Goal: Information Seeking & Learning: Learn about a topic

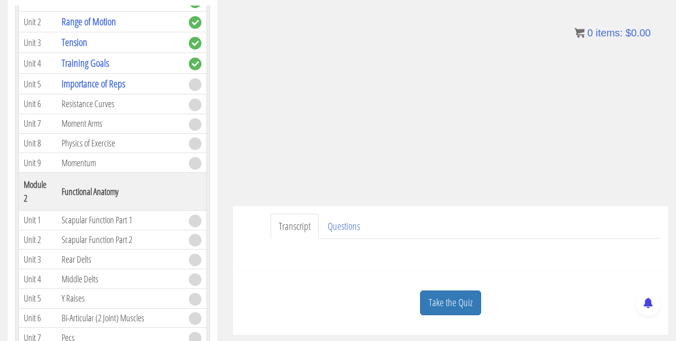
scroll to position [173, 0]
click at [457, 295] on link "Take the Quiz" at bounding box center [450, 301] width 61 height 25
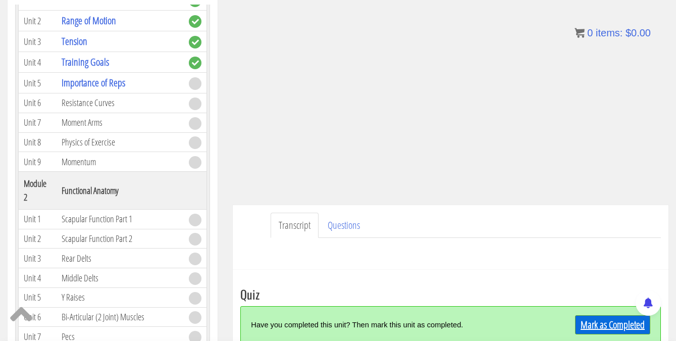
click at [608, 320] on link "Mark as Completed" at bounding box center [612, 324] width 75 height 19
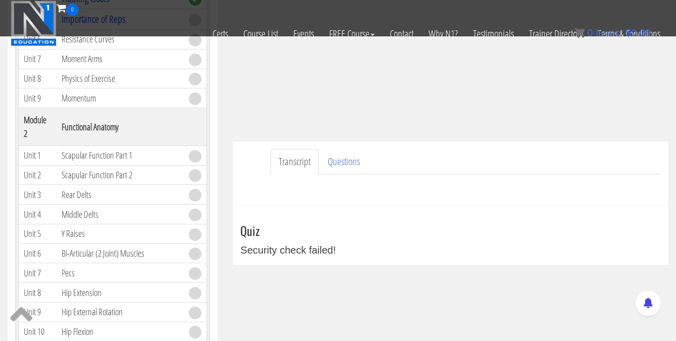
scroll to position [232, 0]
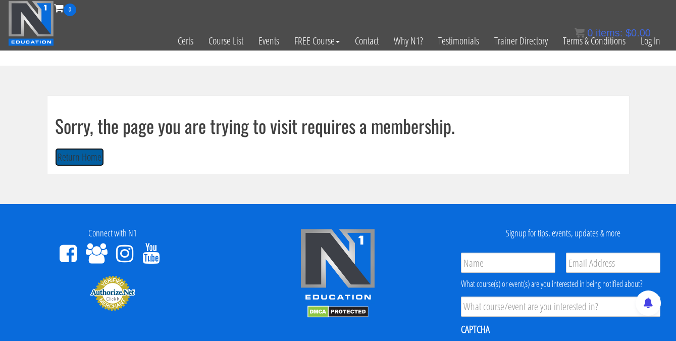
click at [92, 161] on button "Return Home" at bounding box center [79, 157] width 49 height 19
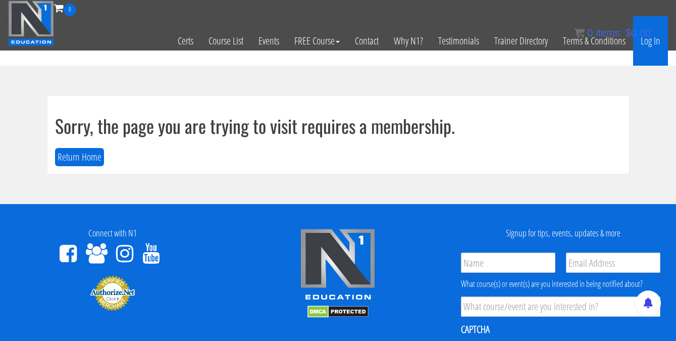
click at [647, 48] on link "Log In" at bounding box center [650, 40] width 35 height 49
click at [653, 44] on link "Log In" at bounding box center [650, 40] width 35 height 49
click at [650, 41] on link "Log In" at bounding box center [650, 40] width 35 height 49
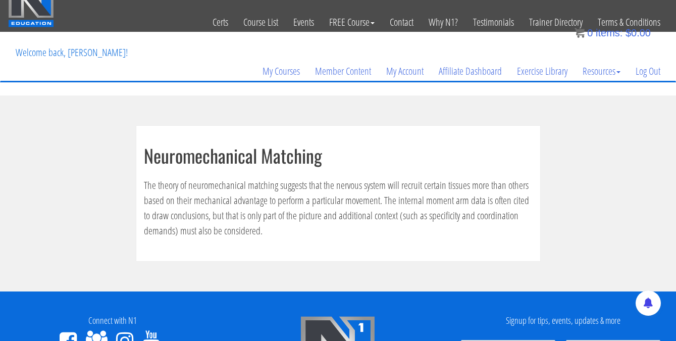
scroll to position [19, 0]
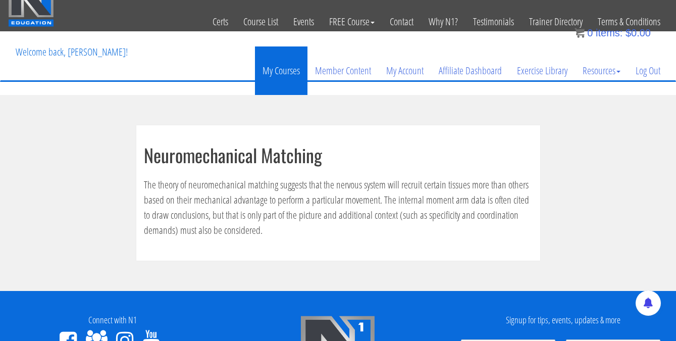
click at [269, 76] on link "My Courses" at bounding box center [281, 70] width 53 height 48
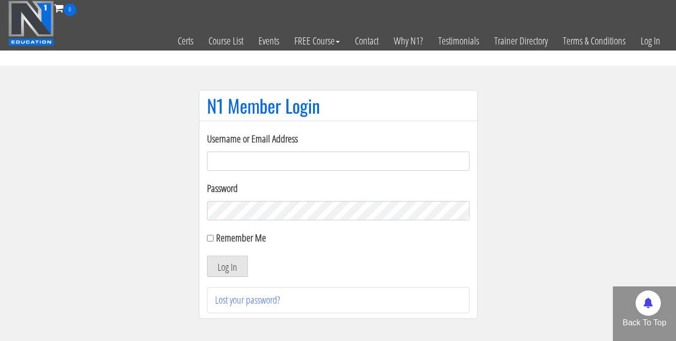
type input "[EMAIL_ADDRESS][DOMAIN_NAME]"
click at [210, 238] on input "Remember Me" at bounding box center [210, 238] width 7 height 7
checkbox input "true"
click at [229, 264] on button "Log In" at bounding box center [227, 266] width 41 height 21
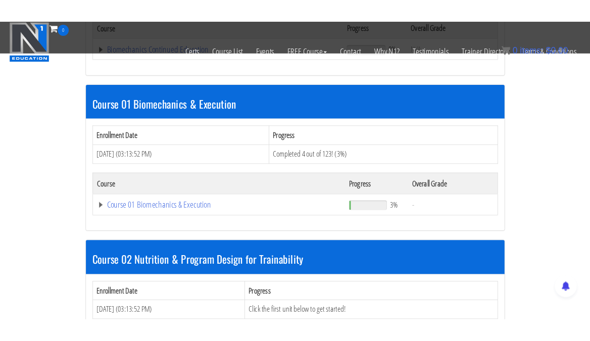
scroll to position [262, 0]
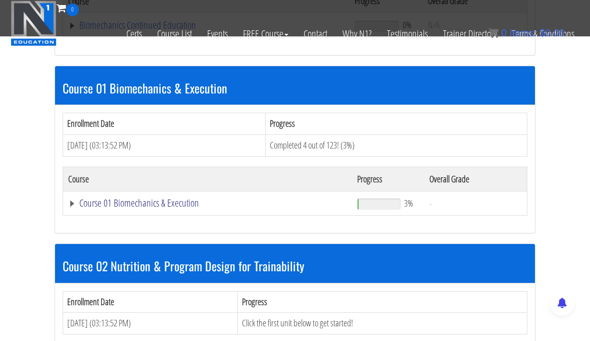
click at [176, 199] on link "Course 01 Biomechanics & Execution" at bounding box center [207, 203] width 279 height 10
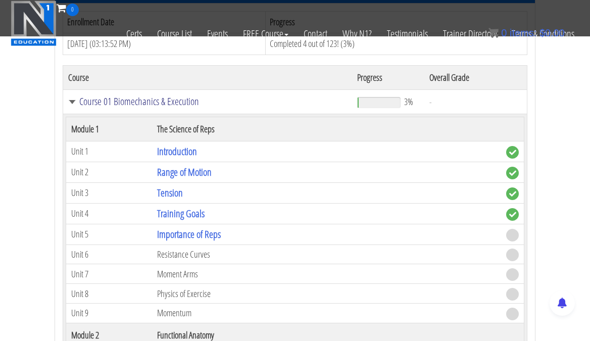
scroll to position [364, 0]
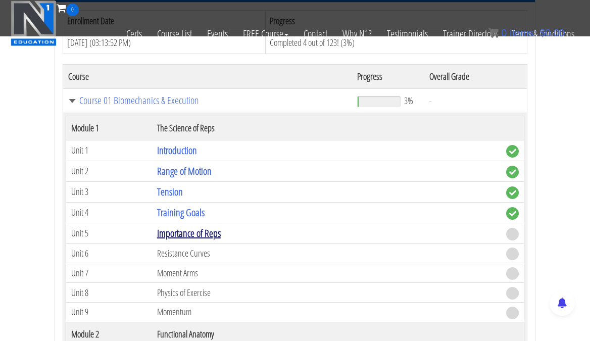
click at [198, 234] on link "Importance of Reps" at bounding box center [189, 233] width 64 height 14
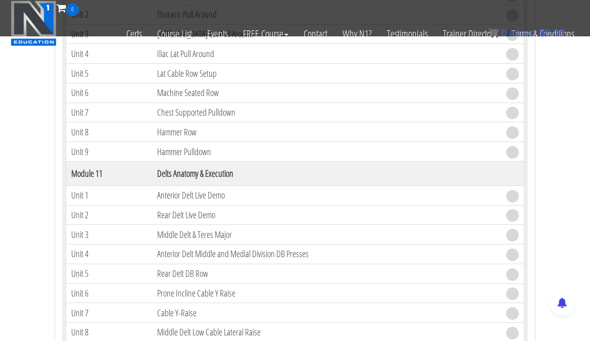
scroll to position [2038, 0]
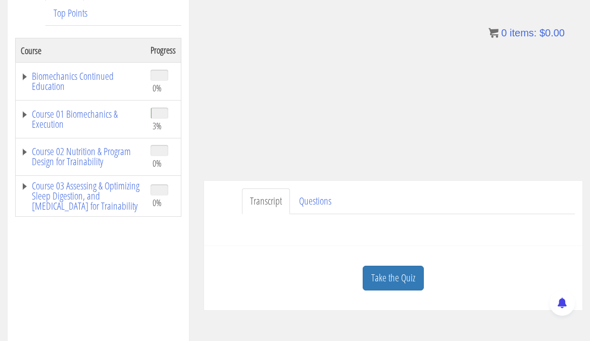
scroll to position [165, 0]
click at [398, 276] on link "Take the Quiz" at bounding box center [393, 277] width 61 height 25
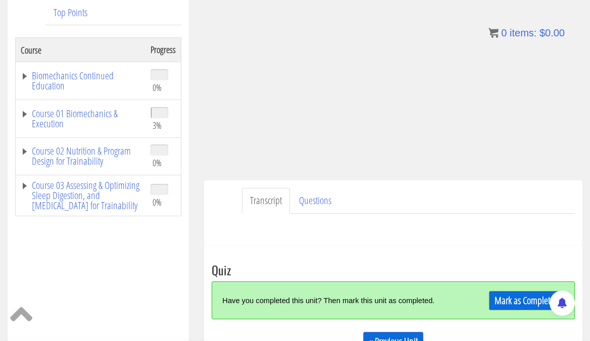
scroll to position [180, 0]
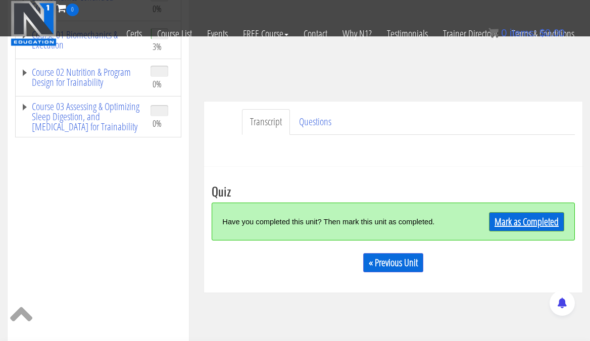
click at [553, 221] on link "Mark as Completed" at bounding box center [526, 221] width 75 height 19
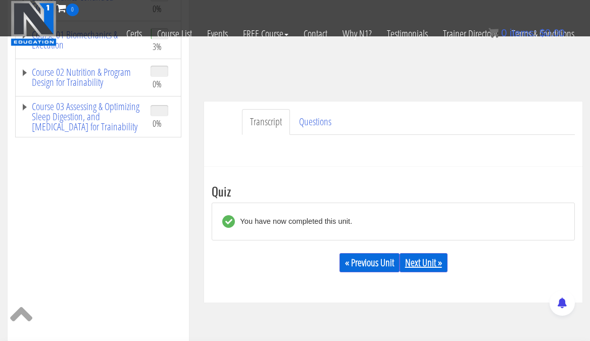
click at [434, 266] on link "Next Unit »" at bounding box center [423, 262] width 48 height 19
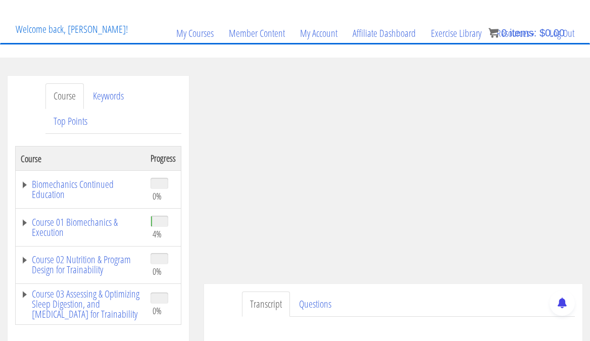
scroll to position [58, 0]
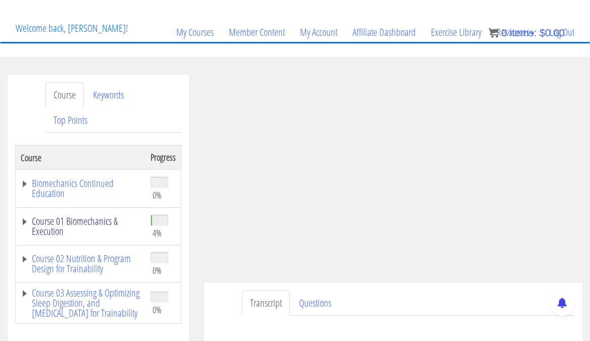
click at [91, 218] on link "Course 01 Biomechanics & Execution" at bounding box center [81, 226] width 120 height 20
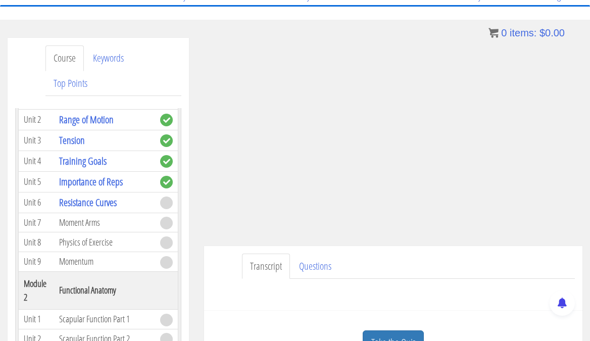
scroll to position [174, 0]
